Goal: Navigation & Orientation: Find specific page/section

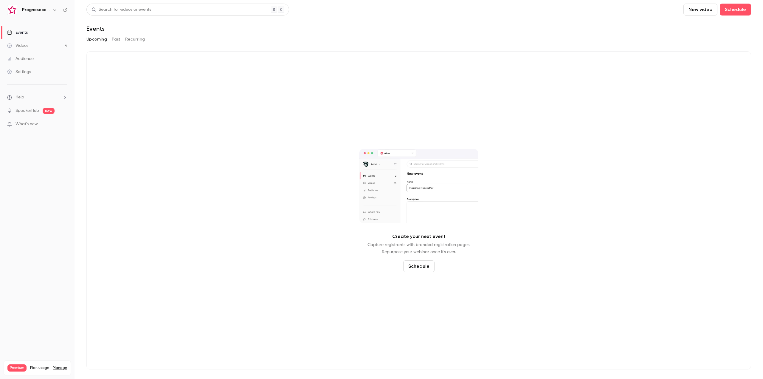
click at [48, 6] on div "Prognosecenteret | Powered by Hubexo" at bounding box center [37, 10] width 60 height 10
click at [52, 7] on button "button" at bounding box center [54, 9] width 7 height 7
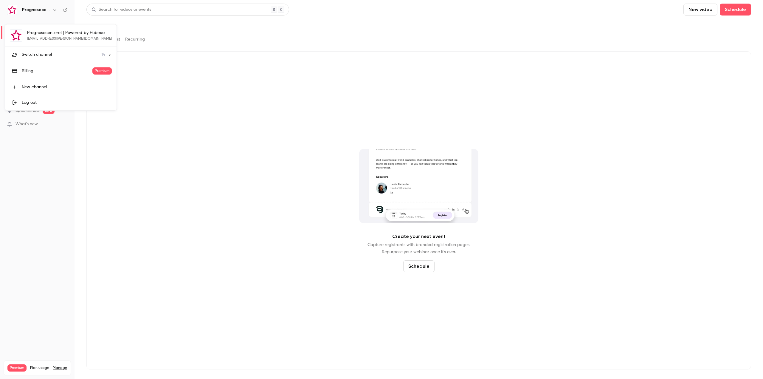
click at [46, 49] on li "Switch channel 14" at bounding box center [60, 55] width 111 height 16
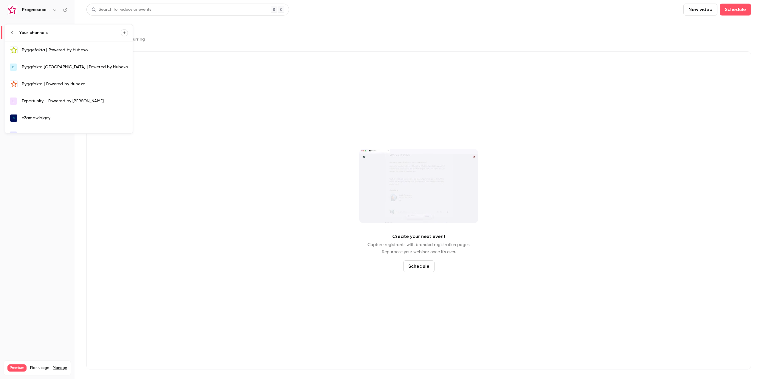
click at [47, 48] on div "Byggefakta | Powered by Hubexo" at bounding box center [75, 50] width 106 height 6
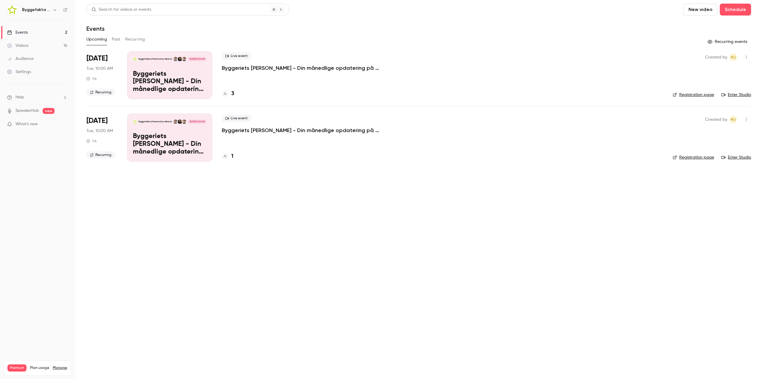
drag, startPoint x: 380, startPoint y: 252, endPoint x: 399, endPoint y: 73, distance: 180.4
click at [380, 252] on main "Search for videos or events New video Schedule Events Upcoming Past Recurring R…" at bounding box center [418, 189] width 688 height 379
click at [402, 282] on main "Search for videos or events New video Schedule Events Upcoming Past Recurring R…" at bounding box center [418, 189] width 688 height 379
